Goal: Ask a question

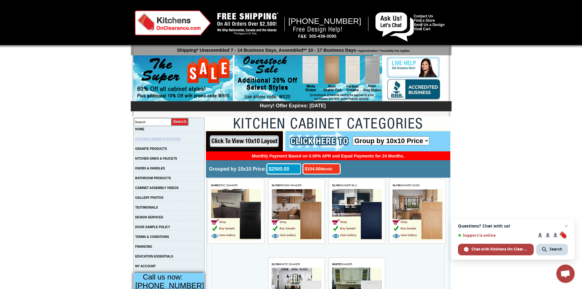
click at [168, 138] on link "KITCHEN CABINETS IN-STOCK" at bounding box center [158, 138] width 46 height 3
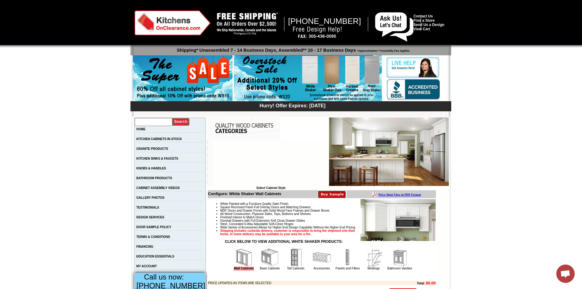
click at [146, 121] on input "text" at bounding box center [154, 122] width 38 height 8
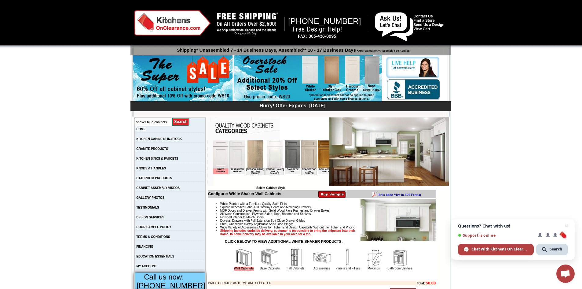
type input "shaker blue cabinets"
click at [172, 118] on input "image" at bounding box center [180, 122] width 17 height 8
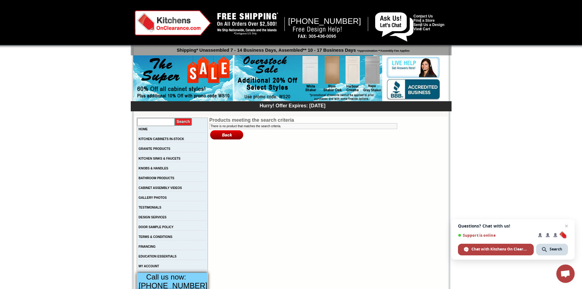
click at [158, 122] on input "text" at bounding box center [156, 122] width 38 height 8
type input "shaker cabinets"
click at [186, 123] on input "image" at bounding box center [183, 122] width 17 height 8
click at [169, 124] on input "text" at bounding box center [156, 122] width 38 height 8
type input "blue cabinets"
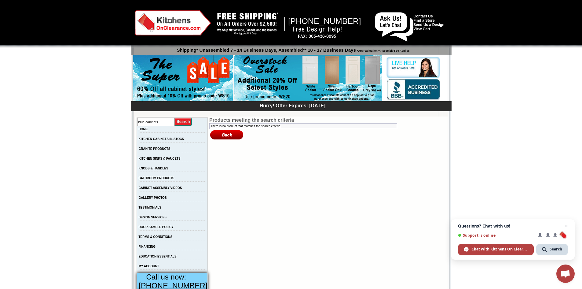
click at [175, 118] on input "image" at bounding box center [183, 122] width 17 height 8
click at [158, 139] on link "KITCHEN CABINETS IN-STOCK" at bounding box center [162, 138] width 46 height 3
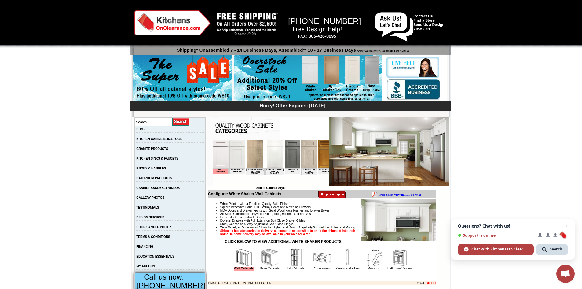
click at [286, 156] on img at bounding box center [293, 154] width 16 height 28
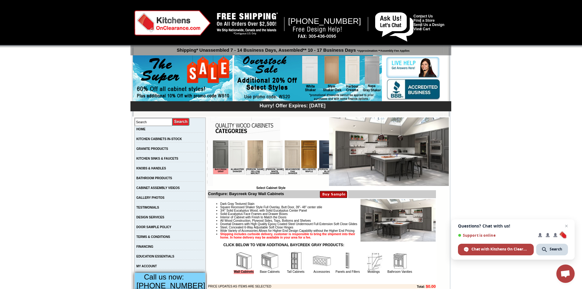
click at [321, 159] on img at bounding box center [327, 154] width 16 height 28
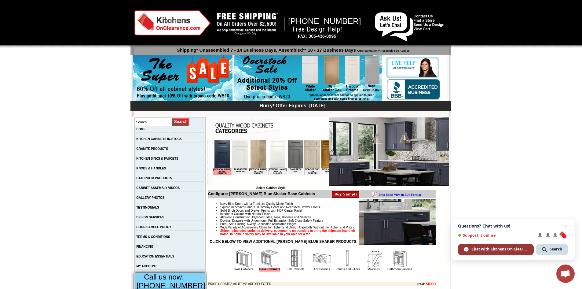
click at [506, 250] on span "Chat with Kitchens On Clearance" at bounding box center [500, 249] width 57 height 6
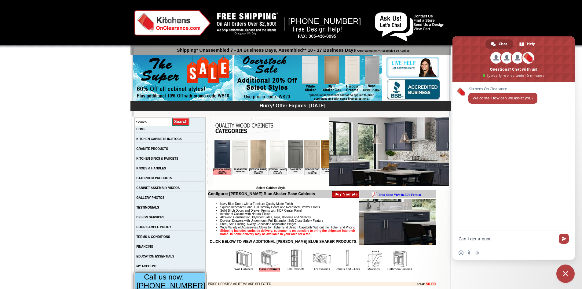
type textarea "Can i get a quote"
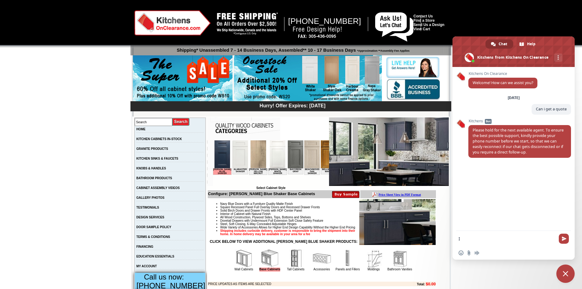
type textarea "I"
type textarea "[PHONE_NUMBER]"
type textarea "I will send the design"
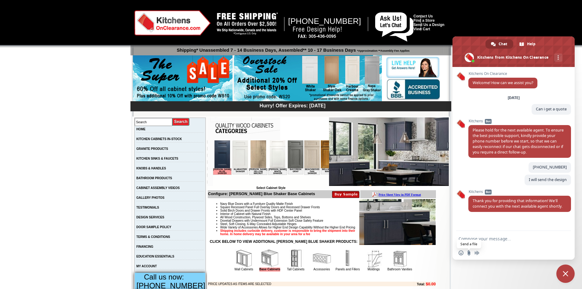
click at [469, 253] on input "Send a file" at bounding box center [469, 252] width 5 height 5
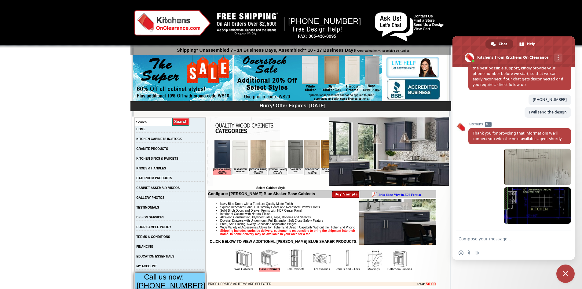
scroll to position [73, 0]
click at [391, 233] on img at bounding box center [398, 222] width 76 height 46
click at [370, 144] on img at bounding box center [389, 151] width 120 height 68
click at [371, 144] on img at bounding box center [389, 151] width 120 height 68
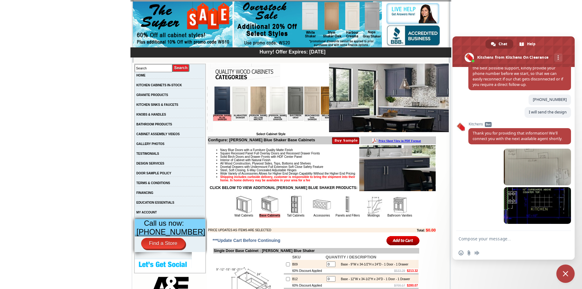
scroll to position [61, 0]
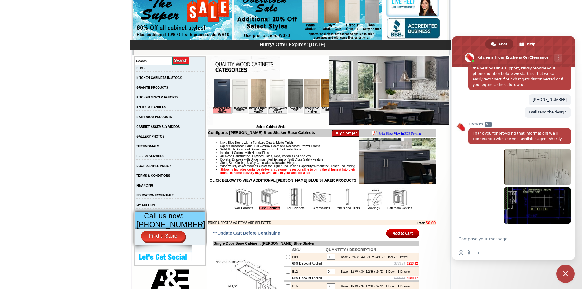
click at [226, 92] on img at bounding box center [222, 93] width 16 height 28
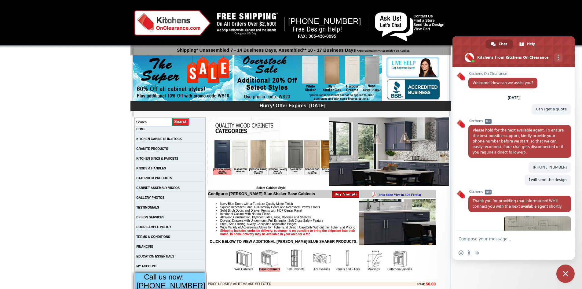
click at [390, 223] on img at bounding box center [398, 222] width 76 height 46
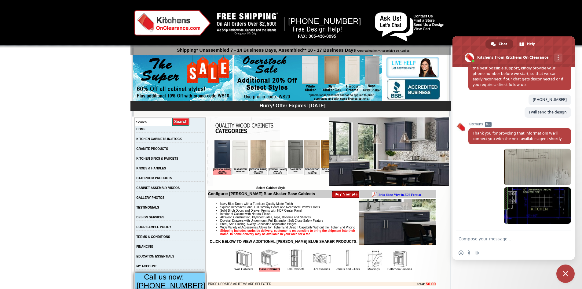
click at [390, 223] on img at bounding box center [398, 222] width 76 height 46
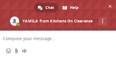
scroll to position [104, 0]
